Goal: Transaction & Acquisition: Purchase product/service

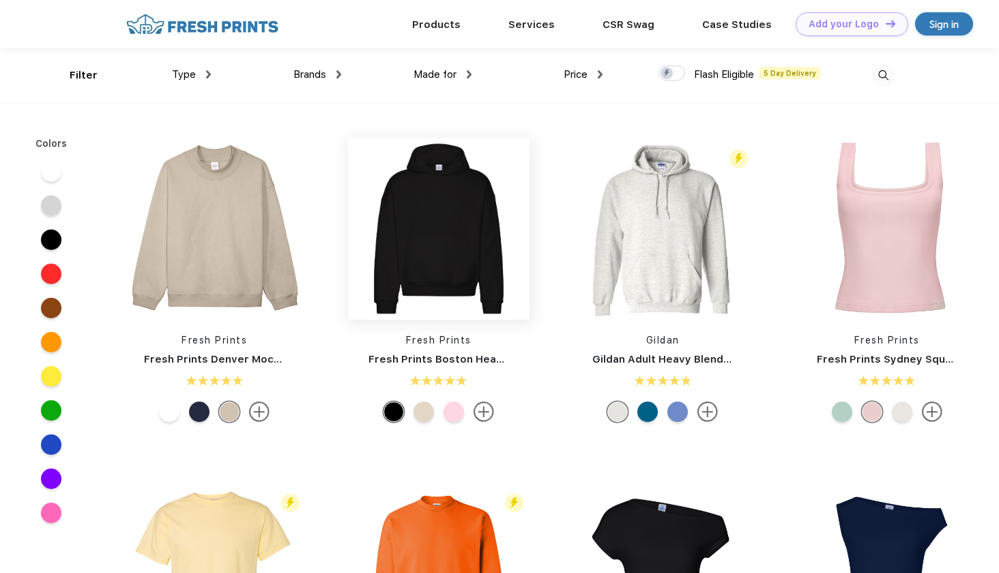
scroll to position [1, 0]
click at [261, 263] on img at bounding box center [215, 228] width 182 height 182
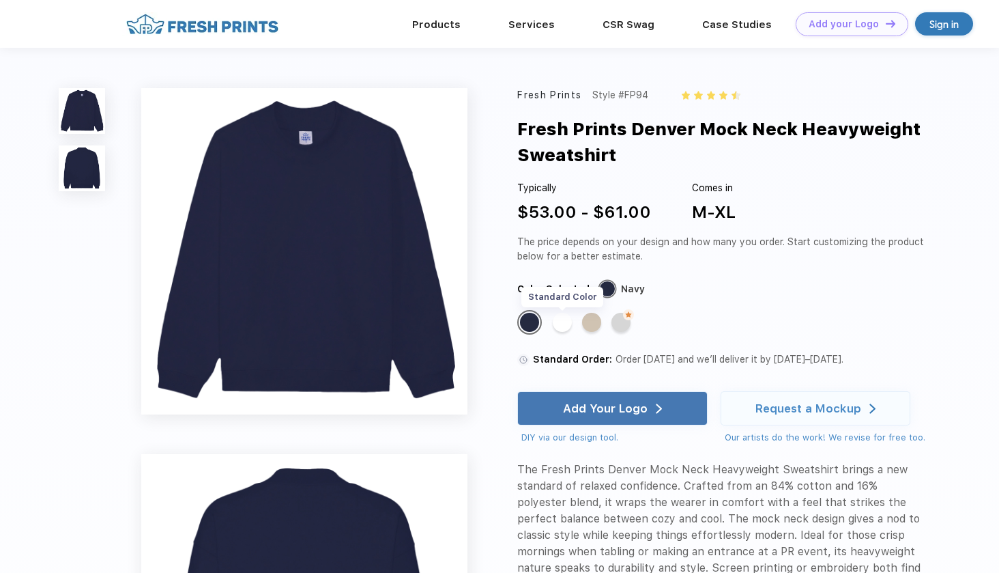
click at [566, 320] on div "Standard Color" at bounding box center [562, 322] width 19 height 19
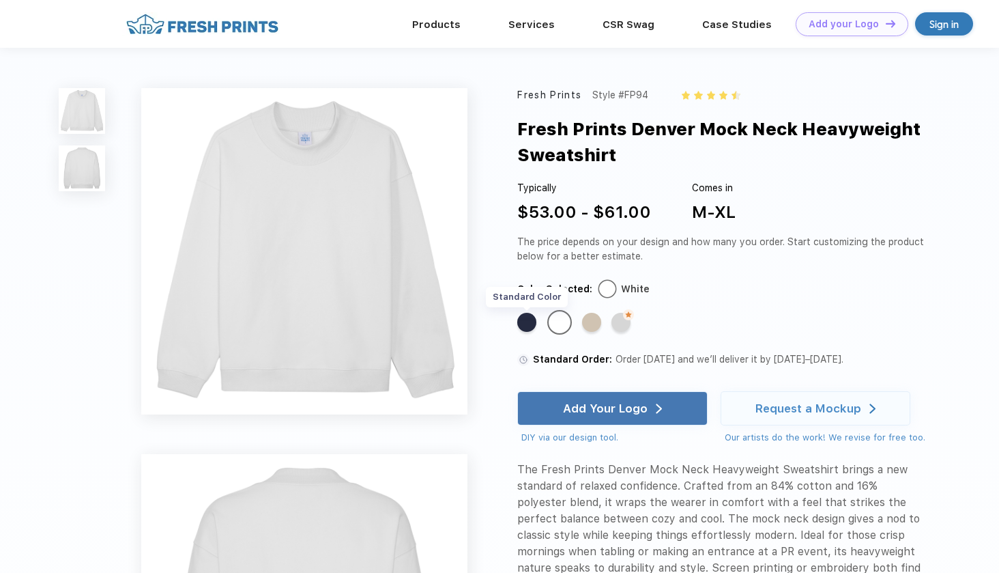
click at [532, 317] on div "Standard Color" at bounding box center [526, 322] width 19 height 19
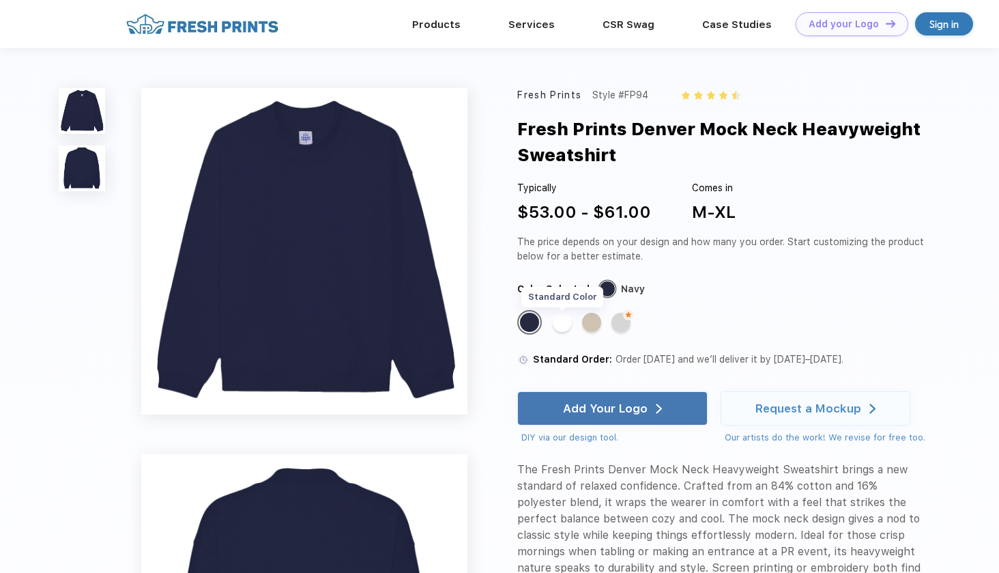
click at [558, 318] on div "Standard Color" at bounding box center [562, 322] width 19 height 19
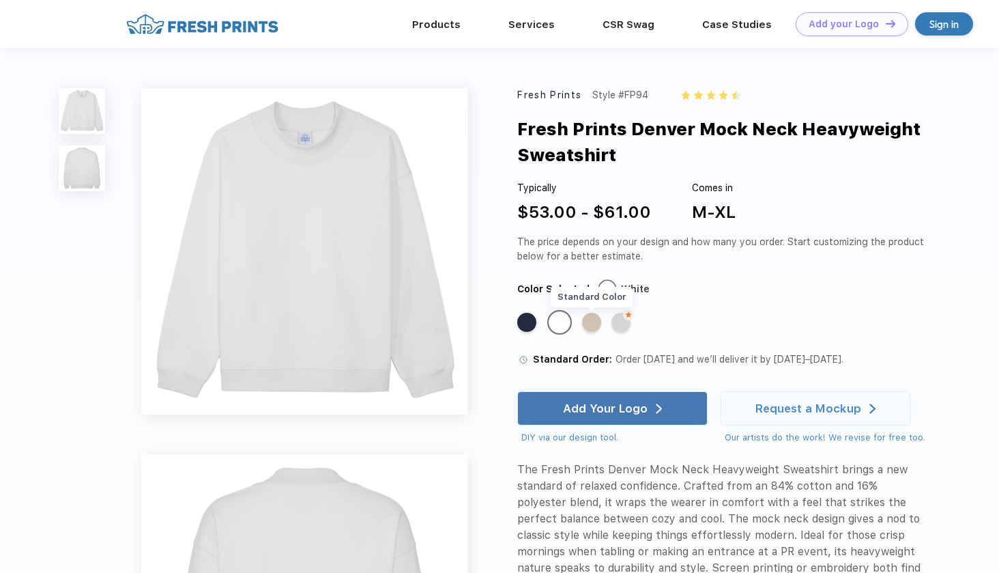
click at [590, 318] on div "Standard Color" at bounding box center [591, 322] width 19 height 19
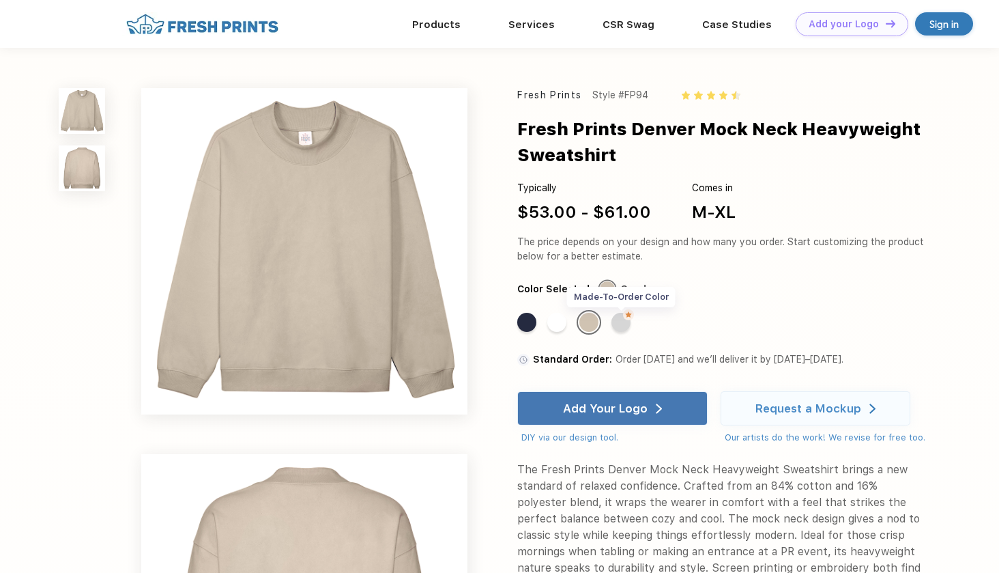
click at [626, 321] on div "Made-to-Order Color" at bounding box center [620, 322] width 19 height 19
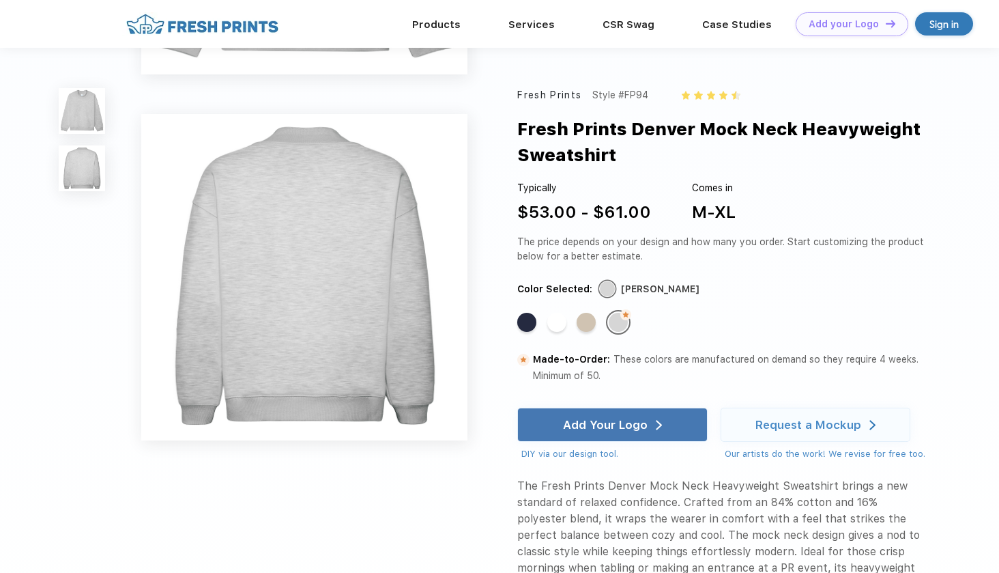
scroll to position [291, 0]
click at [558, 319] on div "Standard Color" at bounding box center [556, 322] width 19 height 19
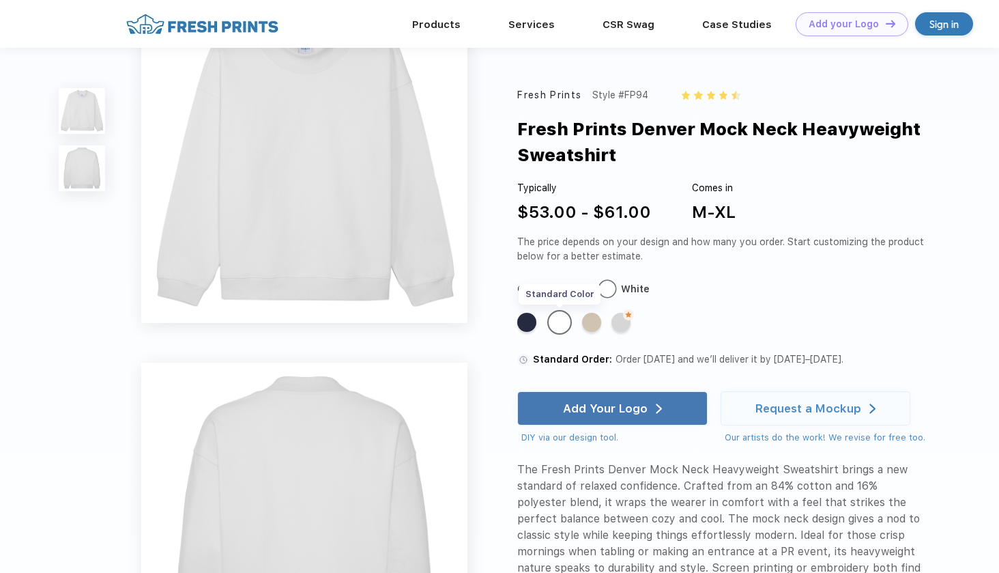
scroll to position [0, 0]
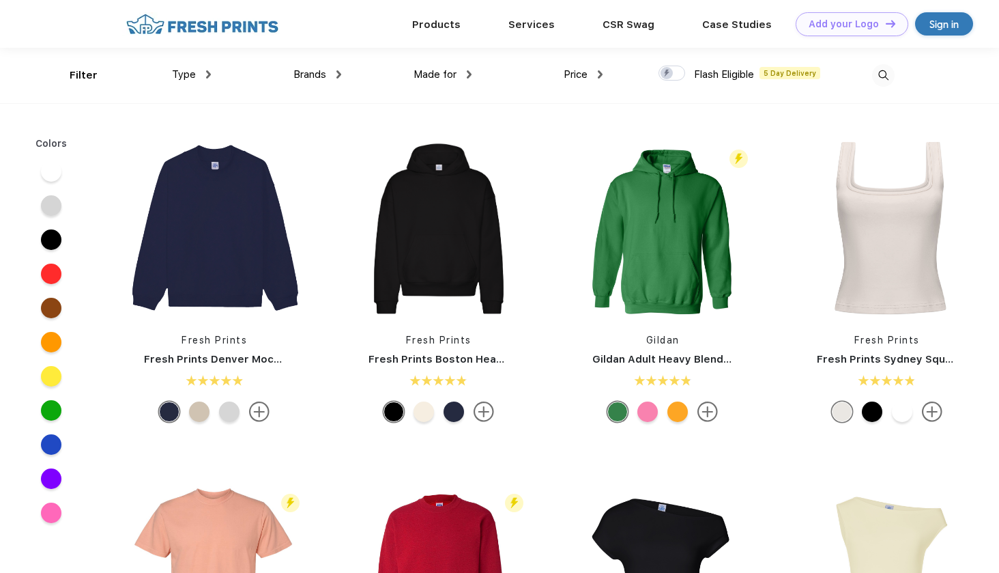
scroll to position [1, 0]
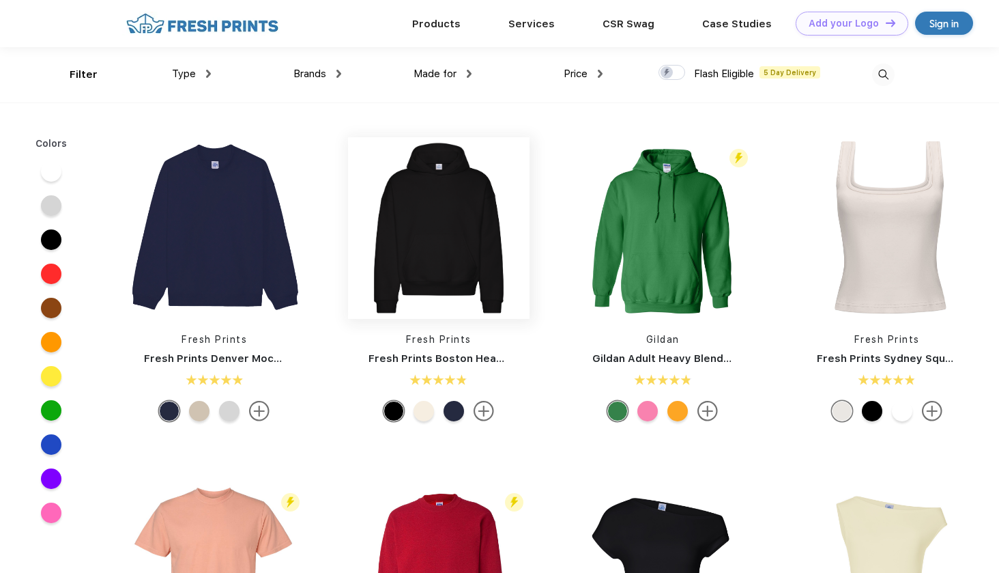
click at [465, 188] on img at bounding box center [439, 228] width 182 height 182
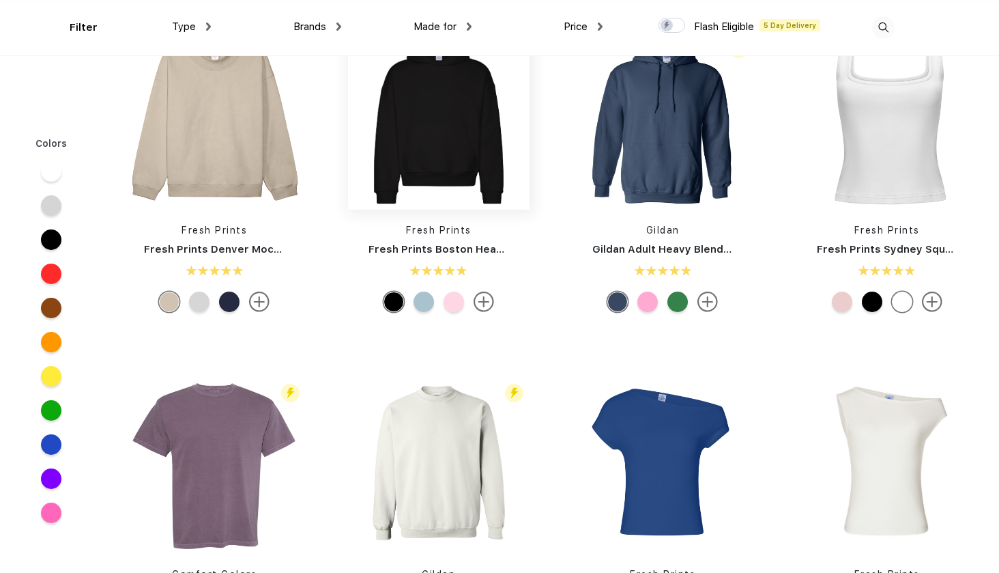
scroll to position [55, 0]
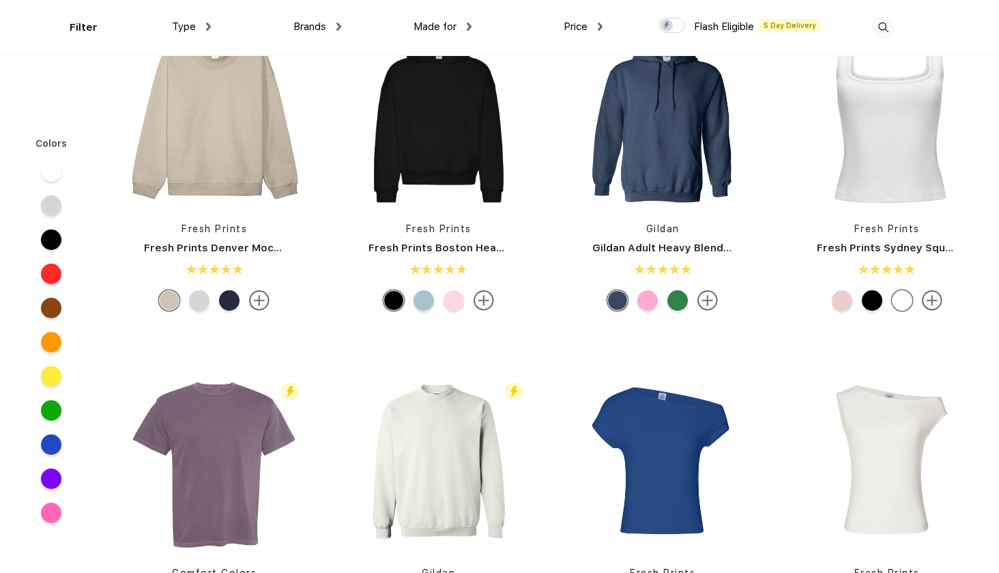
click at [478, 295] on img at bounding box center [484, 300] width 20 height 20
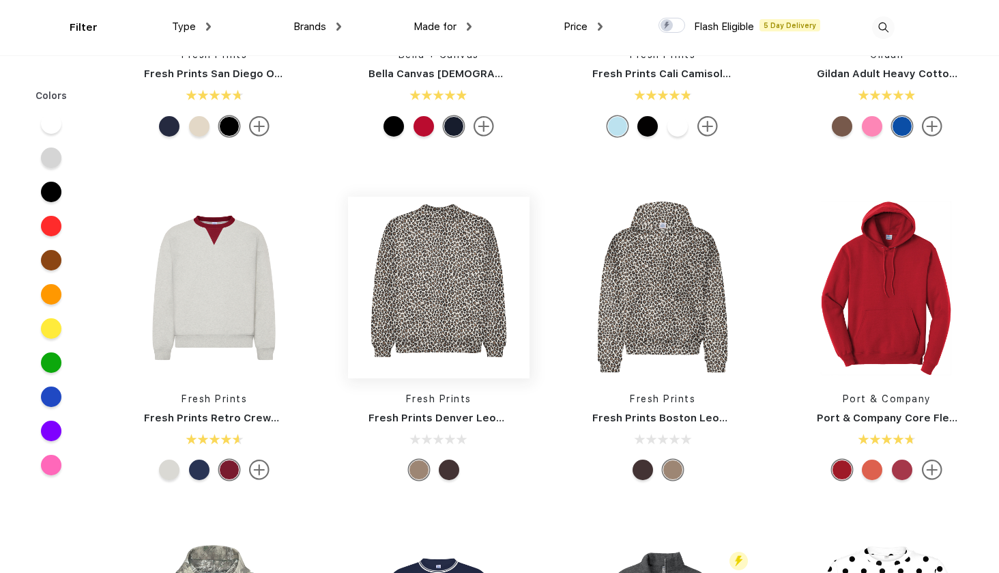
scroll to position [921, 0]
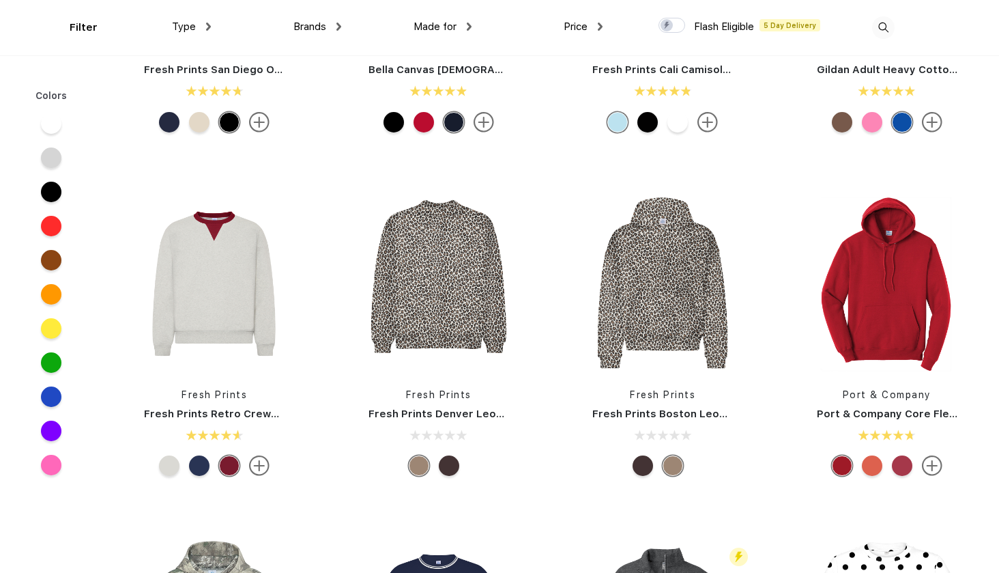
click at [638, 457] on div at bounding box center [643, 465] width 20 height 20
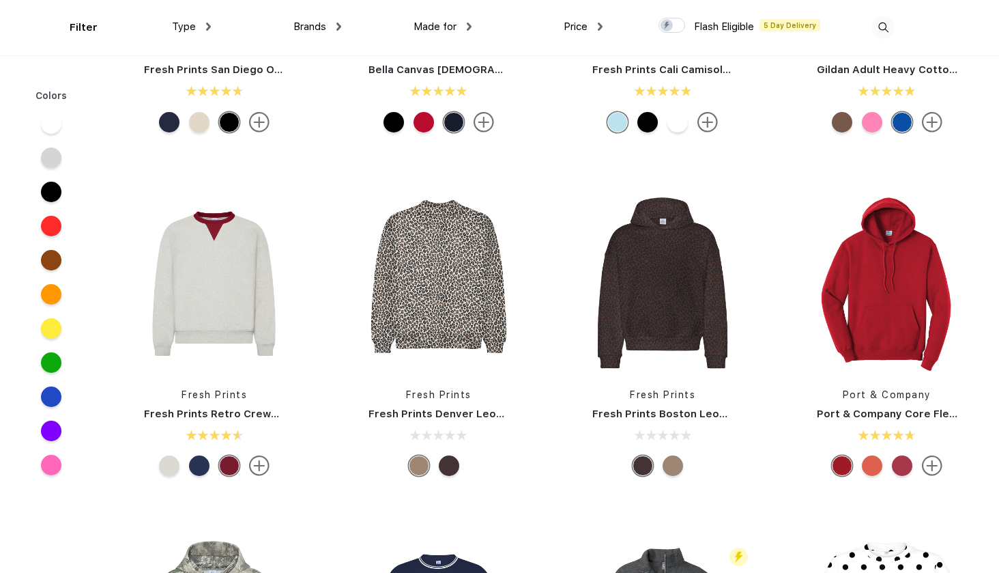
click at [665, 463] on div at bounding box center [673, 465] width 20 height 20
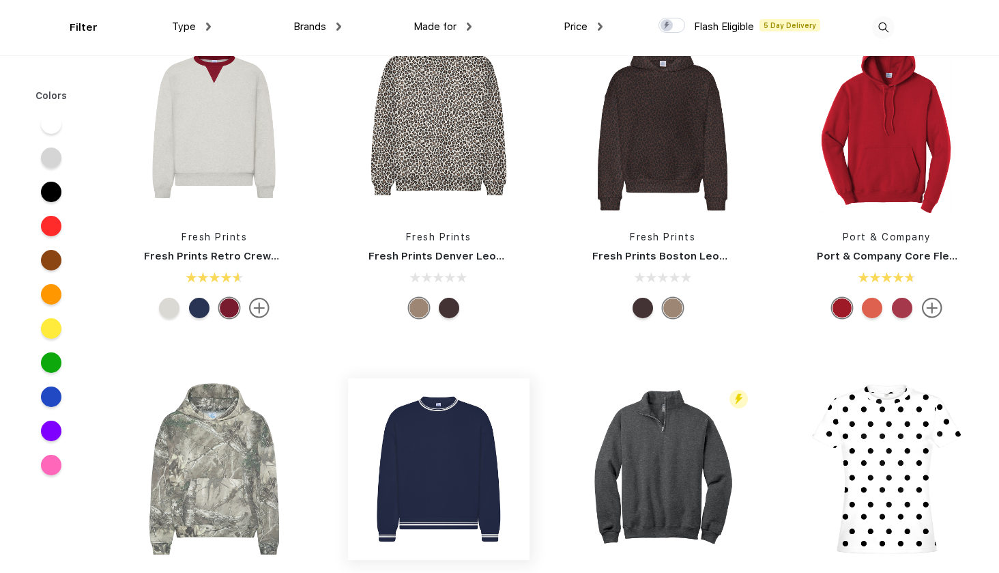
scroll to position [1085, 0]
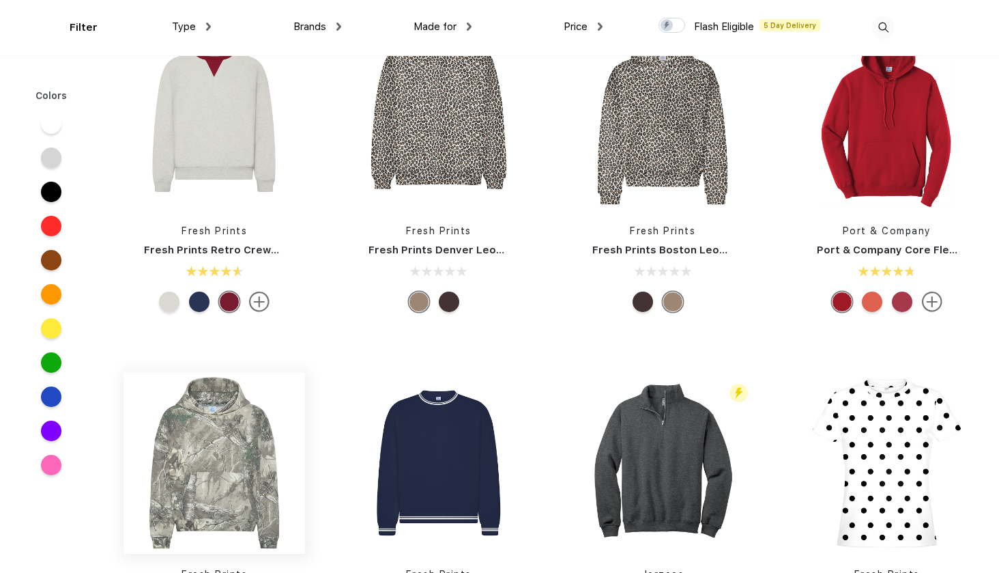
click at [167, 494] on img at bounding box center [215, 463] width 182 height 182
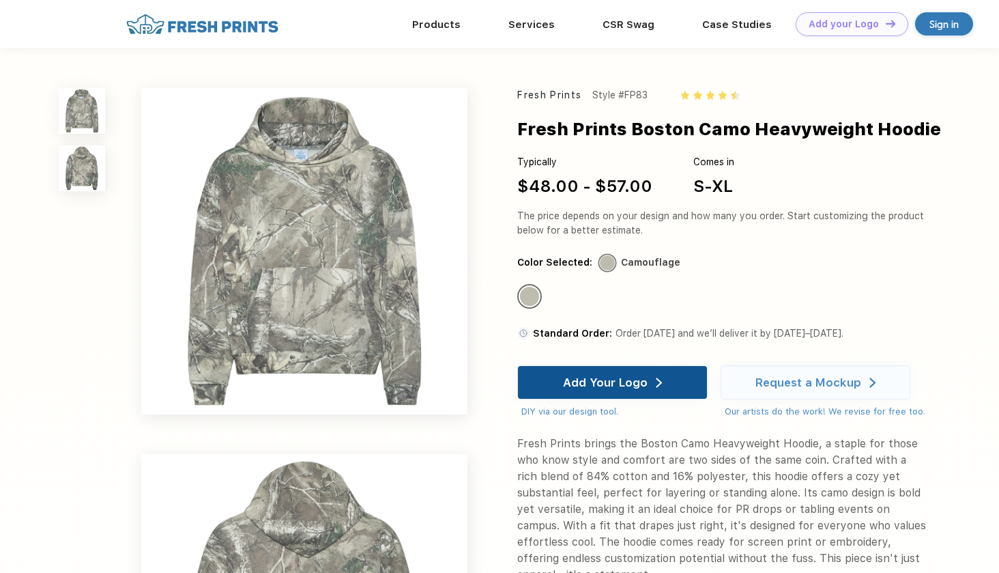
click at [600, 378] on div "Add Your Logo" at bounding box center [605, 382] width 85 height 14
